Goal: Navigation & Orientation: Find specific page/section

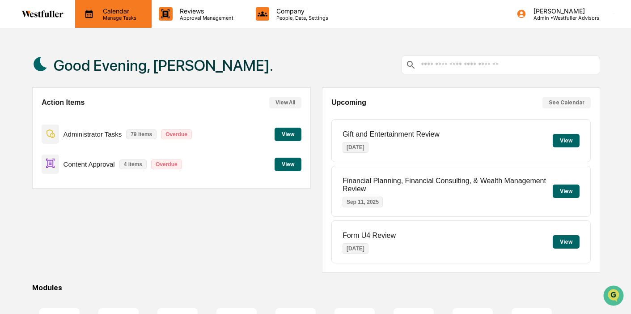
click at [116, 12] on p "Calendar" at bounding box center [118, 11] width 45 height 8
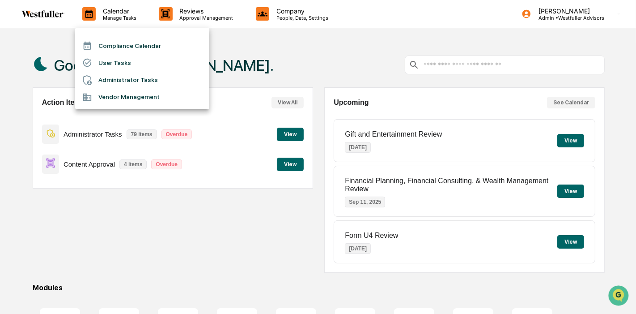
click at [122, 65] on li "User Tasks" at bounding box center [142, 62] width 134 height 17
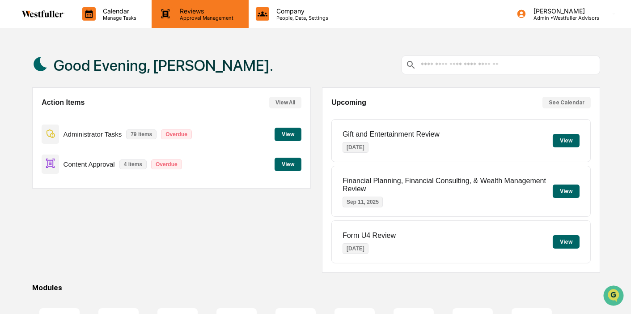
click at [174, 19] on p "Approval Management" at bounding box center [205, 18] width 65 height 6
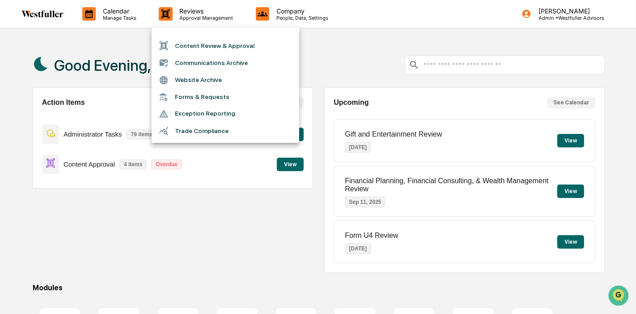
click at [141, 14] on div at bounding box center [318, 157] width 636 height 314
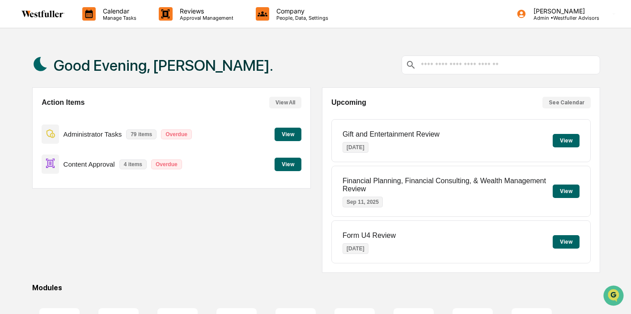
click at [127, 15] on p "Manage Tasks" at bounding box center [118, 18] width 45 height 6
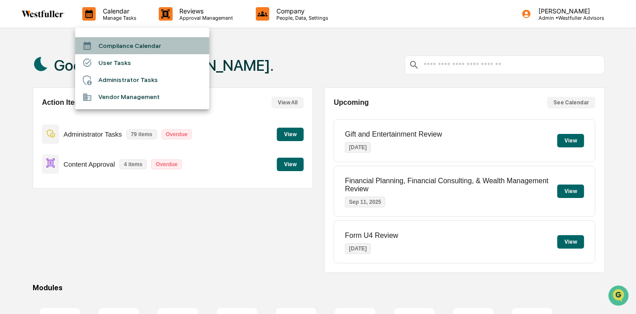
click at [131, 48] on li "Compliance Calendar" at bounding box center [142, 45] width 134 height 17
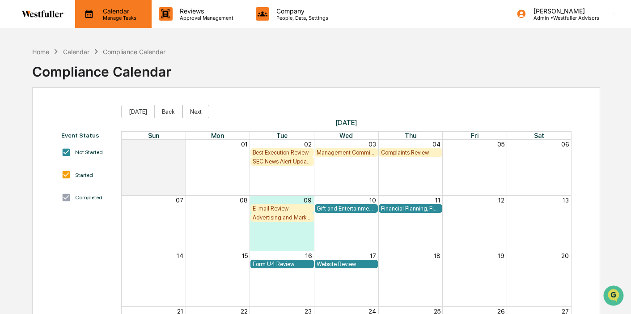
click at [94, 14] on icon at bounding box center [88, 13] width 13 height 13
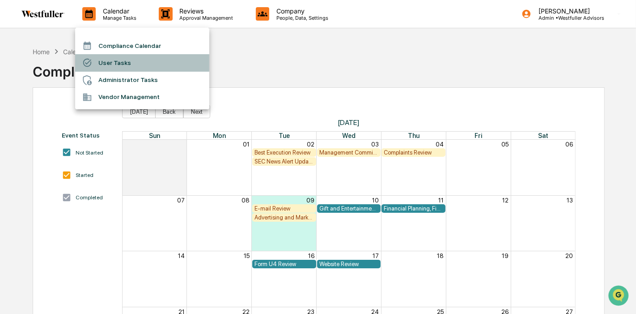
click at [112, 63] on li "User Tasks" at bounding box center [142, 62] width 134 height 17
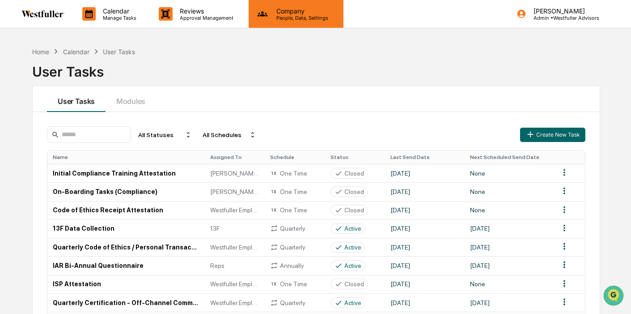
click at [309, 13] on p "Company" at bounding box center [301, 11] width 64 height 8
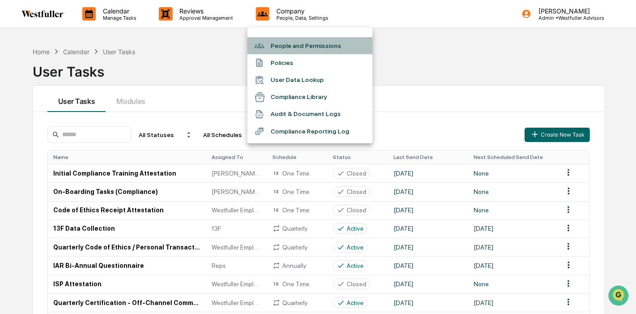
click at [309, 47] on li "People and Permissions" at bounding box center [309, 45] width 125 height 17
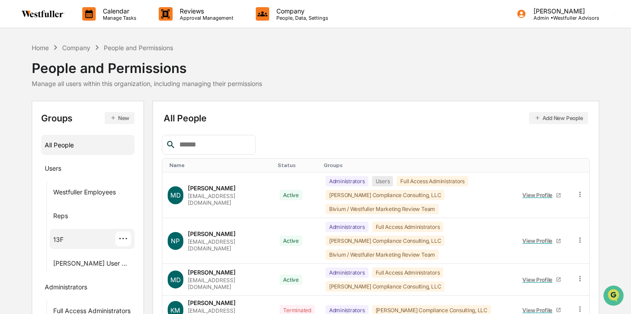
click at [68, 242] on div "13F ···" at bounding box center [92, 238] width 78 height 15
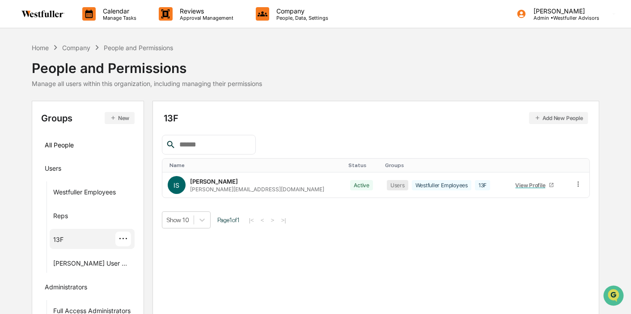
scroll to position [50, 0]
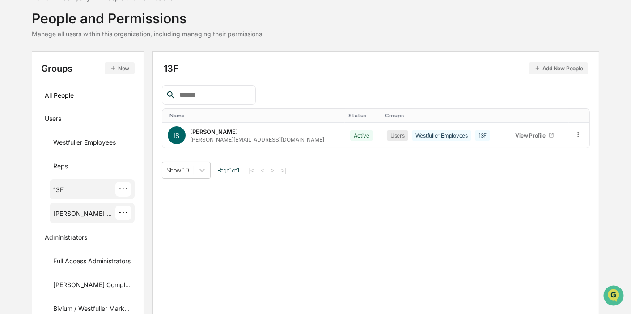
click at [85, 212] on div "[PERSON_NAME] User Group" at bounding box center [84, 214] width 63 height 11
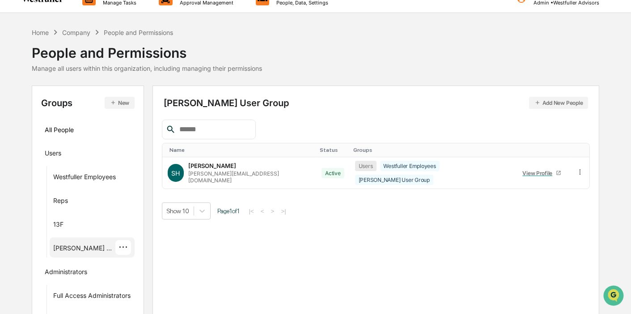
scroll to position [0, 0]
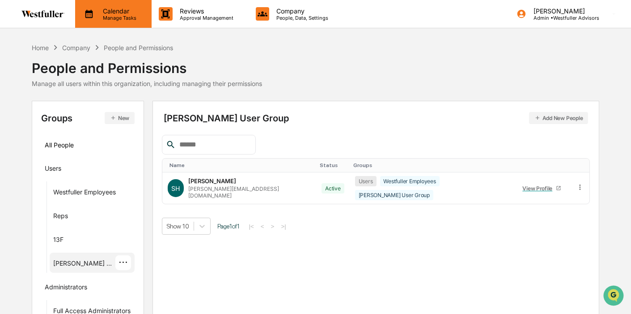
click at [123, 15] on p "Manage Tasks" at bounding box center [118, 18] width 45 height 6
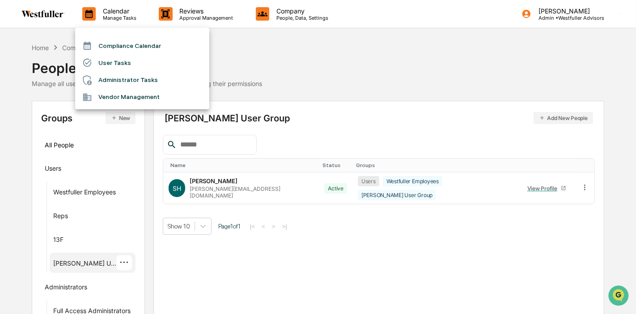
click at [54, 21] on div at bounding box center [318, 157] width 636 height 314
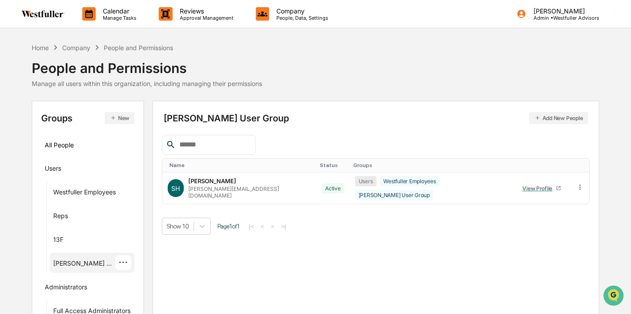
click at [47, 16] on img at bounding box center [42, 13] width 43 height 7
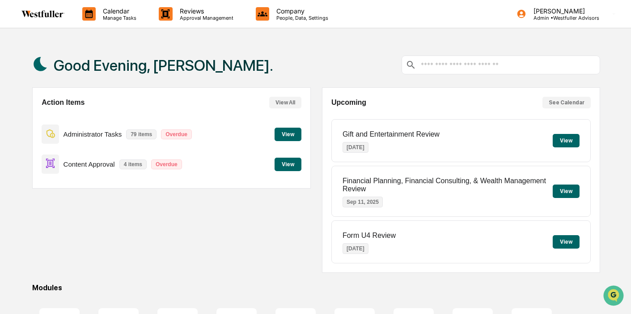
click at [290, 136] on button "View" at bounding box center [288, 133] width 27 height 13
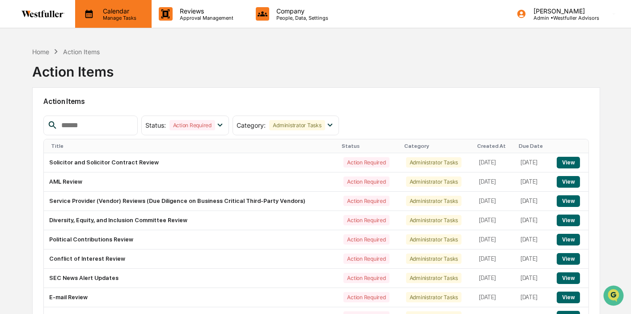
click at [109, 12] on p "Calendar" at bounding box center [118, 11] width 45 height 8
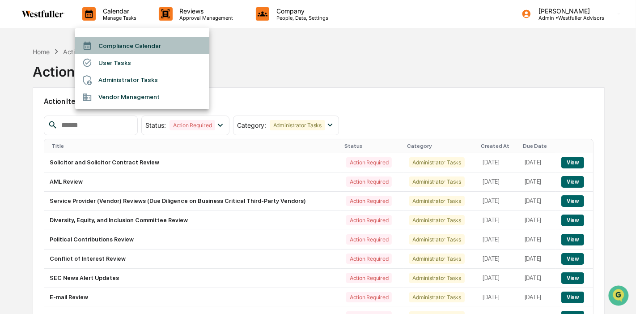
click at [109, 40] on li "Compliance Calendar" at bounding box center [142, 45] width 134 height 17
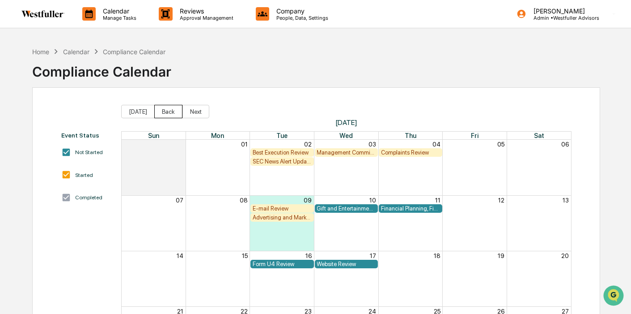
click at [168, 110] on button "Back" at bounding box center [168, 111] width 28 height 13
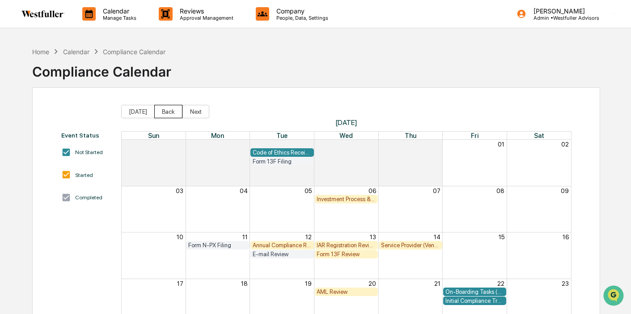
click at [168, 110] on button "Back" at bounding box center [168, 111] width 28 height 13
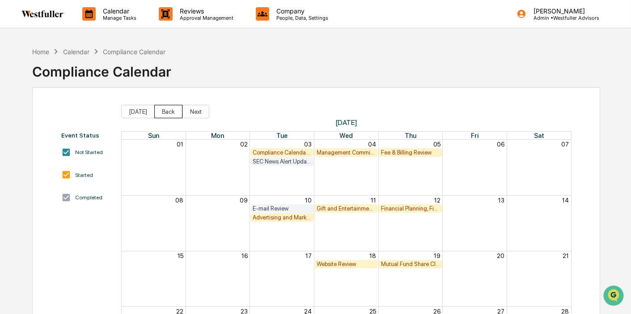
click at [168, 110] on button "Back" at bounding box center [168, 111] width 28 height 13
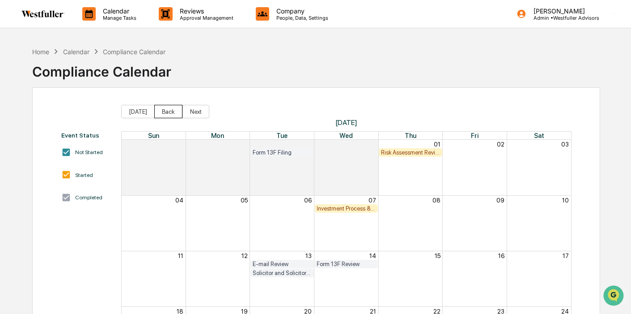
click at [168, 110] on button "Back" at bounding box center [168, 111] width 28 height 13
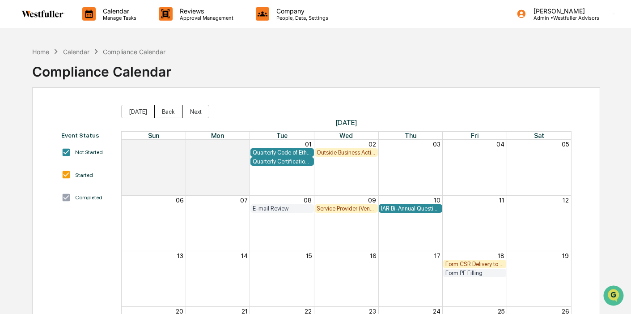
click at [168, 110] on button "Back" at bounding box center [168, 111] width 28 height 13
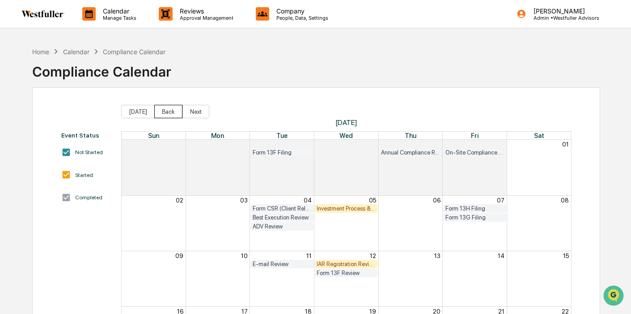
click at [168, 110] on button "Back" at bounding box center [168, 111] width 28 height 13
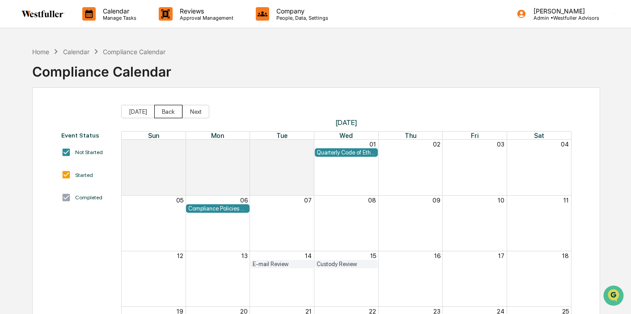
click at [168, 110] on button "Back" at bounding box center [168, 111] width 28 height 13
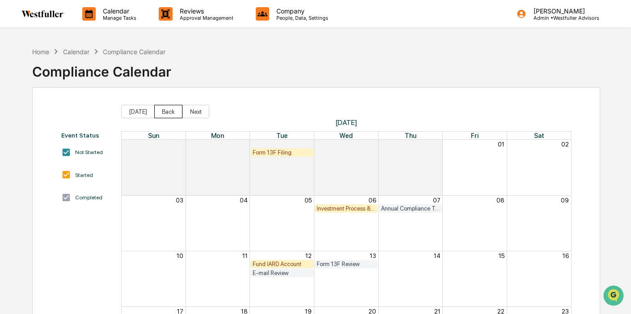
click at [168, 110] on button "Back" at bounding box center [168, 111] width 28 height 13
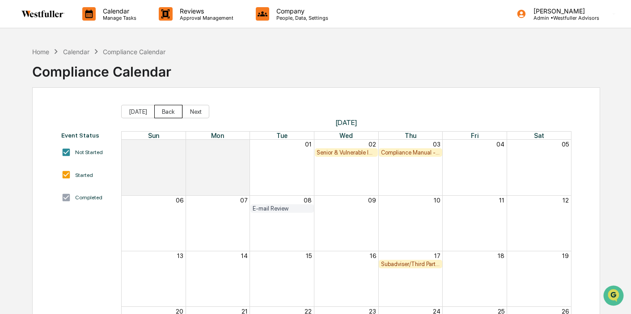
click at [168, 110] on button "Back" at bounding box center [168, 111] width 28 height 13
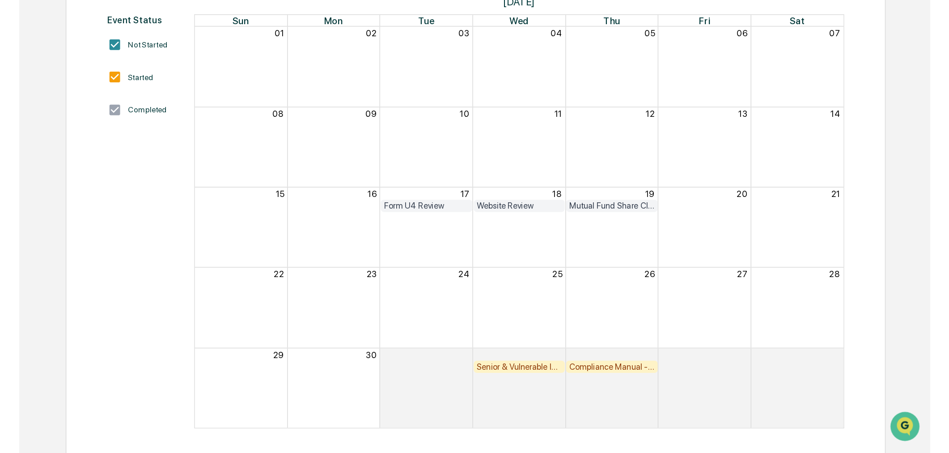
scroll to position [42, 0]
